Goal: Transaction & Acquisition: Book appointment/travel/reservation

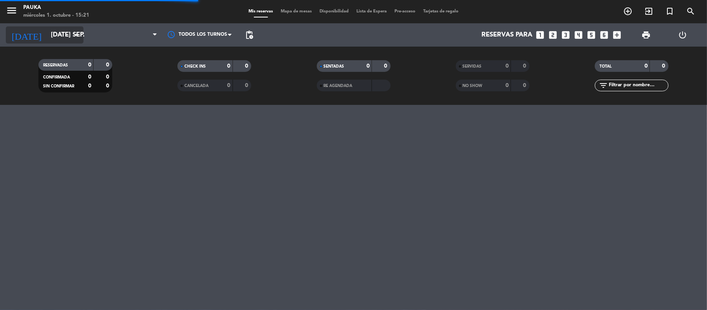
click at [52, 31] on input "[DATE] sep." at bounding box center [89, 35] width 84 height 15
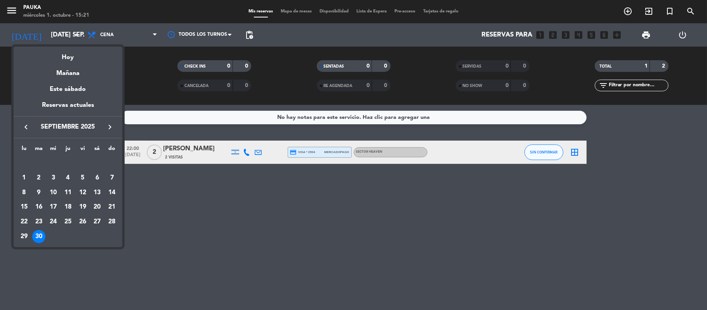
click at [223, 254] on div at bounding box center [353, 155] width 707 height 310
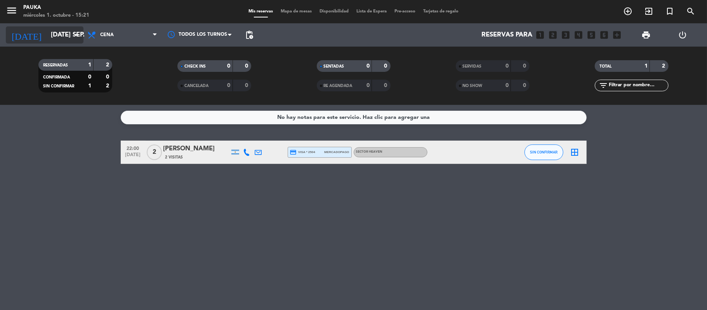
click at [50, 43] on div "[DATE] [DATE] sep. arrow_drop_down" at bounding box center [45, 34] width 78 height 17
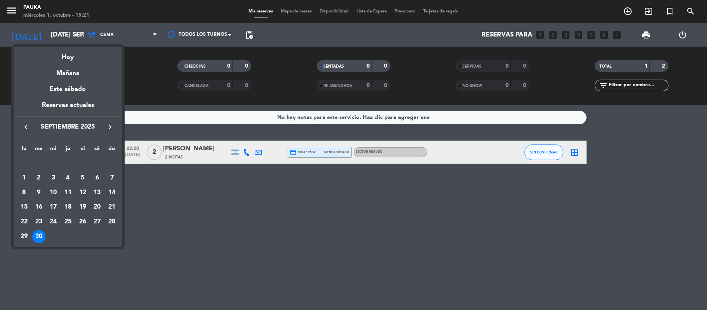
click at [112, 127] on icon "keyboard_arrow_right" at bounding box center [109, 126] width 9 height 9
click at [54, 174] on div "1" at bounding box center [53, 177] width 13 height 13
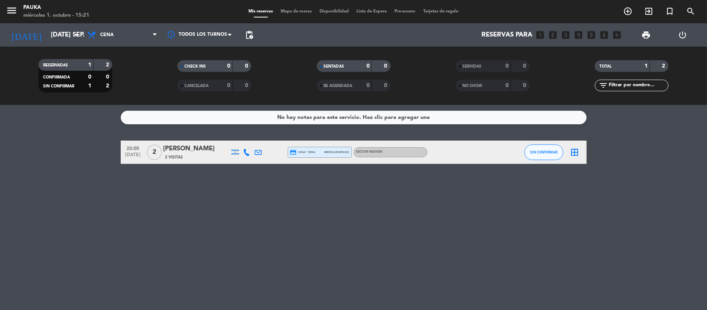
type input "mié. [DATE]"
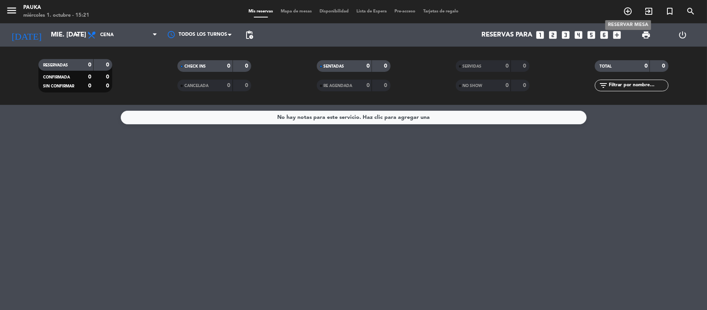
click at [627, 13] on icon "add_circle_outline" at bounding box center [627, 11] width 9 height 9
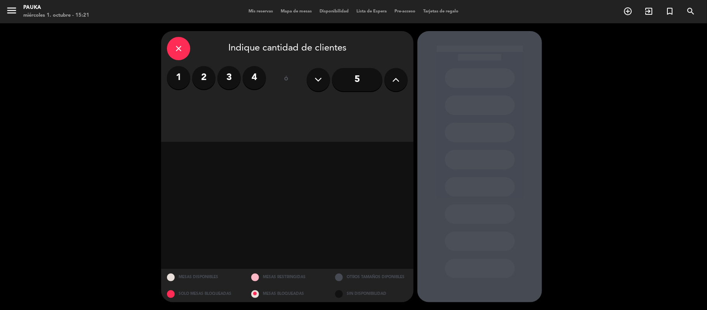
click at [207, 73] on label "2" at bounding box center [203, 77] width 23 height 23
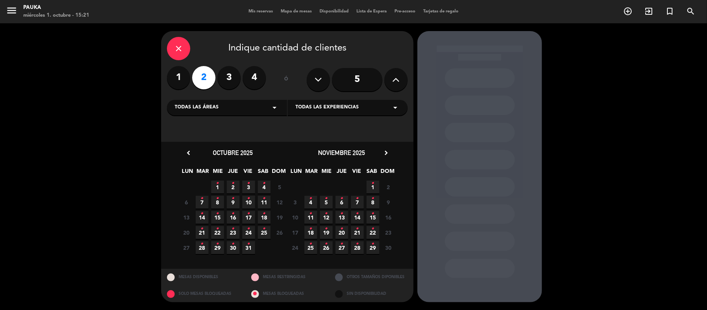
click at [217, 185] on icon "•" at bounding box center [217, 183] width 3 height 12
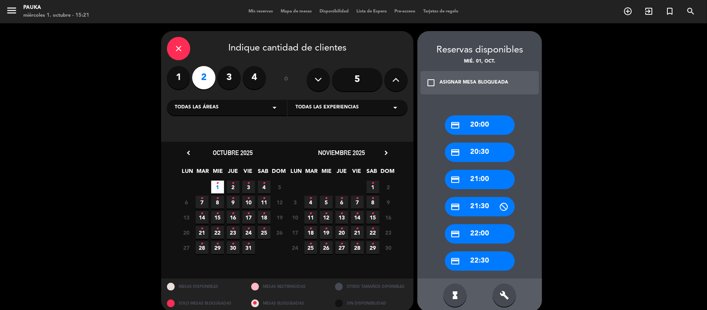
click at [471, 181] on div "credit_card 21:00" at bounding box center [480, 179] width 70 height 19
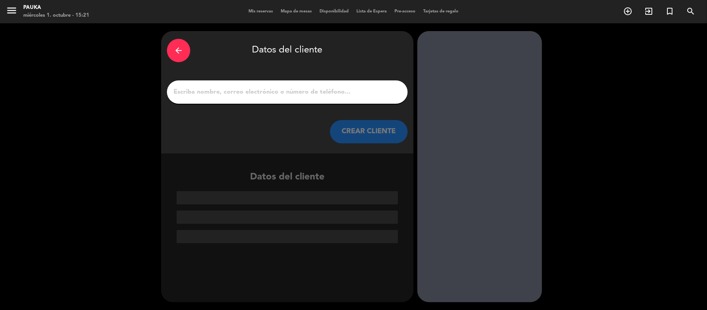
click at [237, 85] on div at bounding box center [287, 91] width 241 height 23
click at [237, 89] on input "1" at bounding box center [287, 92] width 229 height 11
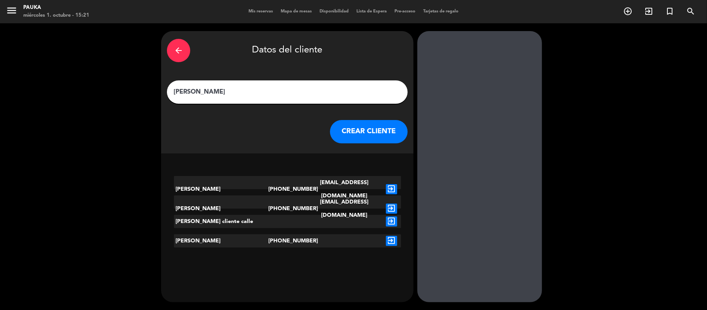
type input "[PERSON_NAME]"
click at [364, 128] on button "CREAR CLIENTE" at bounding box center [369, 131] width 78 height 23
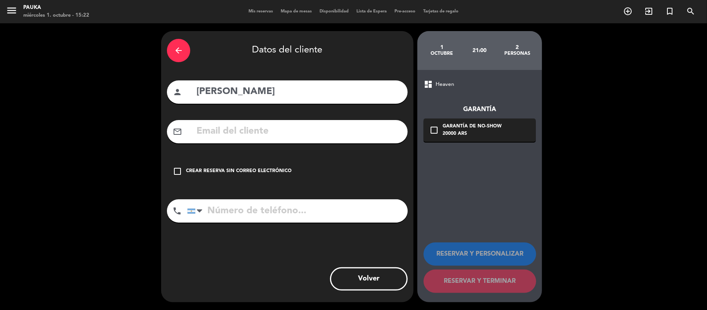
click at [266, 131] on input "text" at bounding box center [299, 132] width 206 height 16
paste input "[EMAIL_ADDRESS][DOMAIN_NAME]"
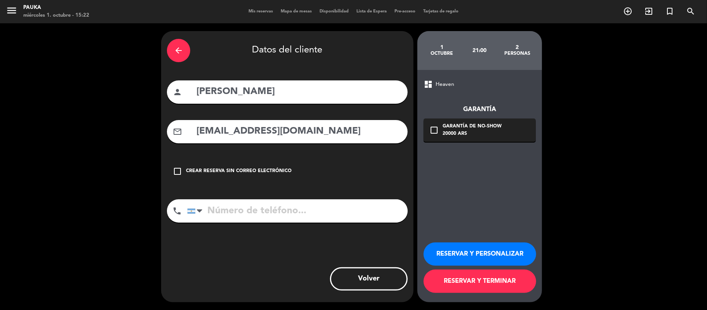
type input "[EMAIL_ADDRESS][DOMAIN_NAME]"
click at [475, 244] on button "RESERVAR Y PERSONALIZAR" at bounding box center [480, 253] width 113 height 23
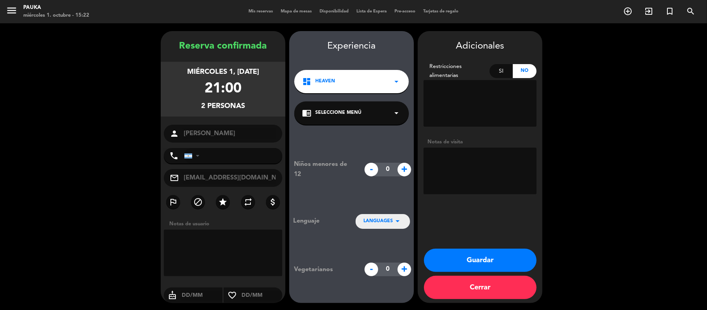
click at [461, 264] on button "Guardar" at bounding box center [480, 260] width 113 height 23
